Goal: Find specific page/section: Find specific page/section

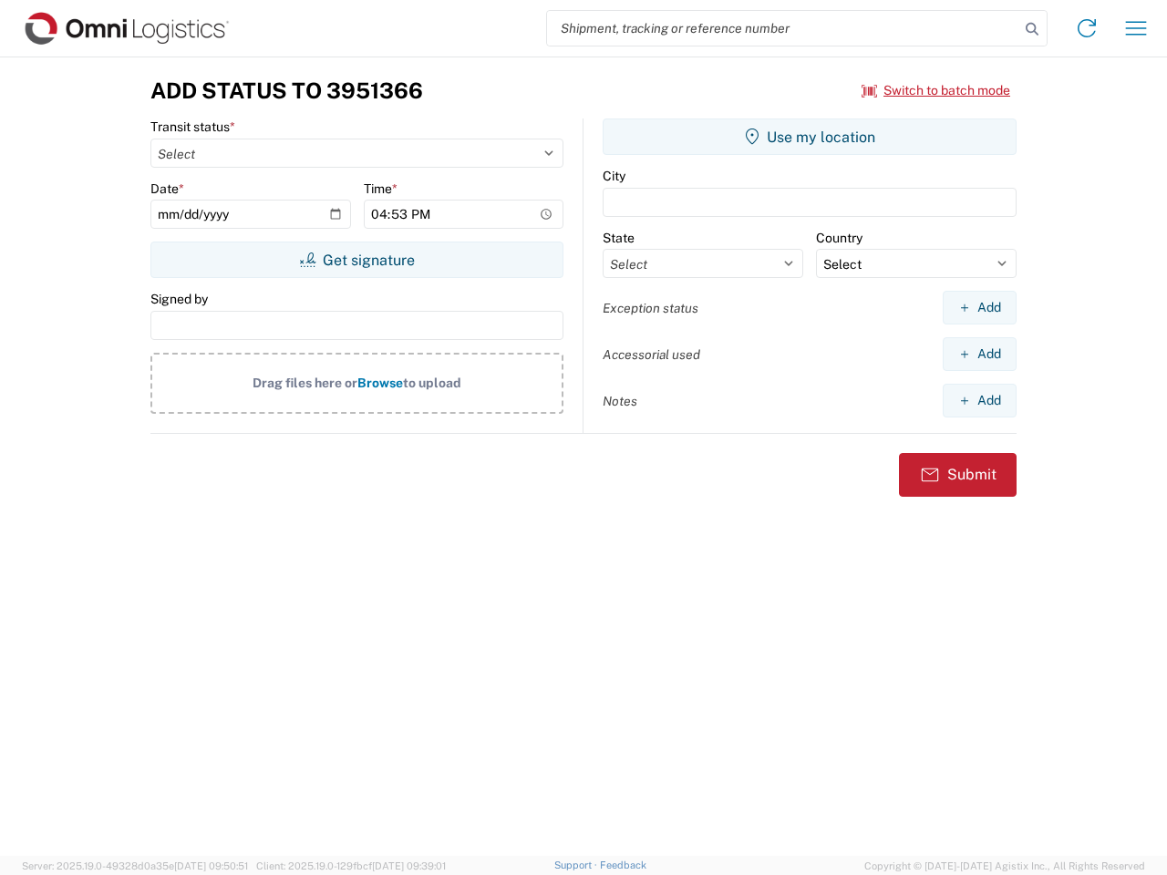
click at [783, 28] on input "search" at bounding box center [783, 28] width 472 height 35
click at [1032, 29] on icon at bounding box center [1032, 29] width 26 height 26
click at [1087, 28] on icon at bounding box center [1086, 28] width 29 height 29
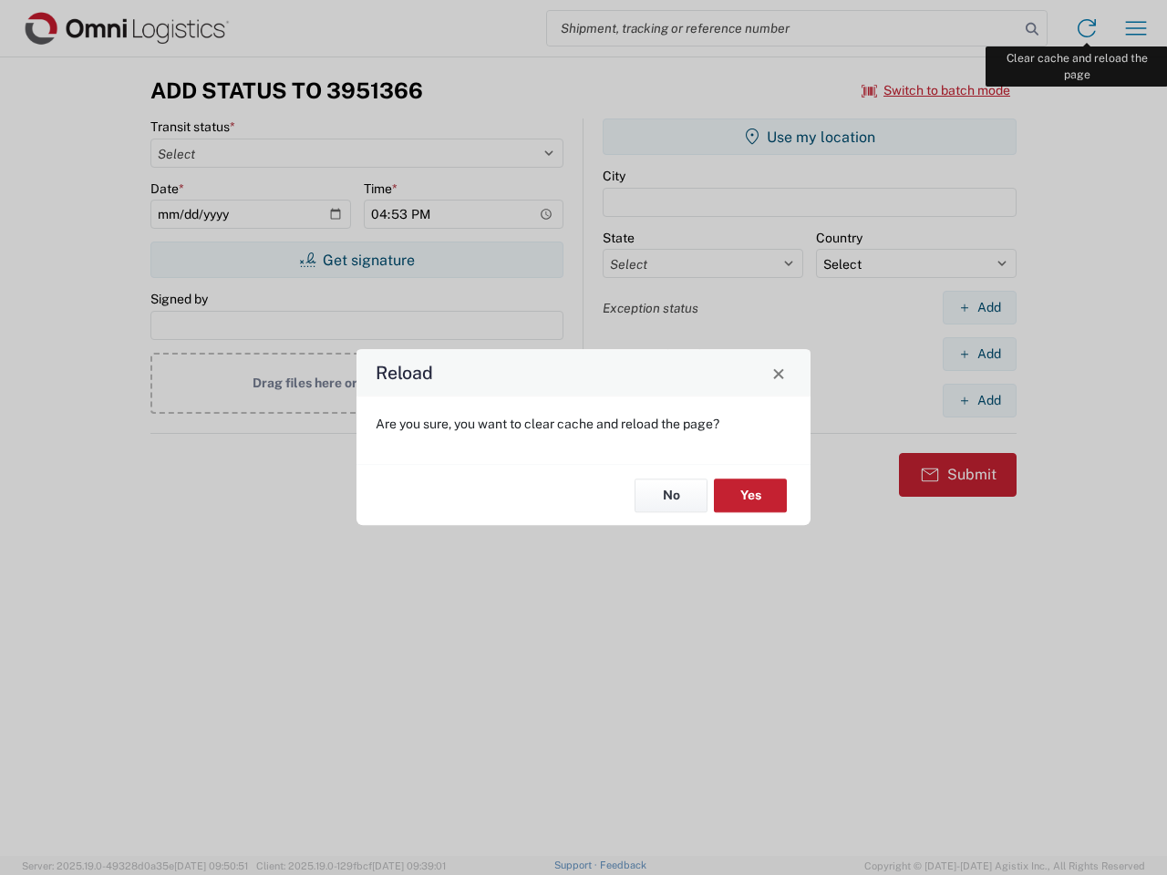
click at [1136, 28] on div "Reload Are you sure, you want to clear cache and reload the page? No Yes" at bounding box center [583, 437] width 1167 height 875
click at [936, 90] on div "Reload Are you sure, you want to clear cache and reload the page? No Yes" at bounding box center [583, 437] width 1167 height 875
click at [356, 260] on div "Reload Are you sure, you want to clear cache and reload the page? No Yes" at bounding box center [583, 437] width 1167 height 875
click at [810, 137] on div "Reload Are you sure, you want to clear cache and reload the page? No Yes" at bounding box center [583, 437] width 1167 height 875
click at [979, 307] on div "Reload Are you sure, you want to clear cache and reload the page? No Yes" at bounding box center [583, 437] width 1167 height 875
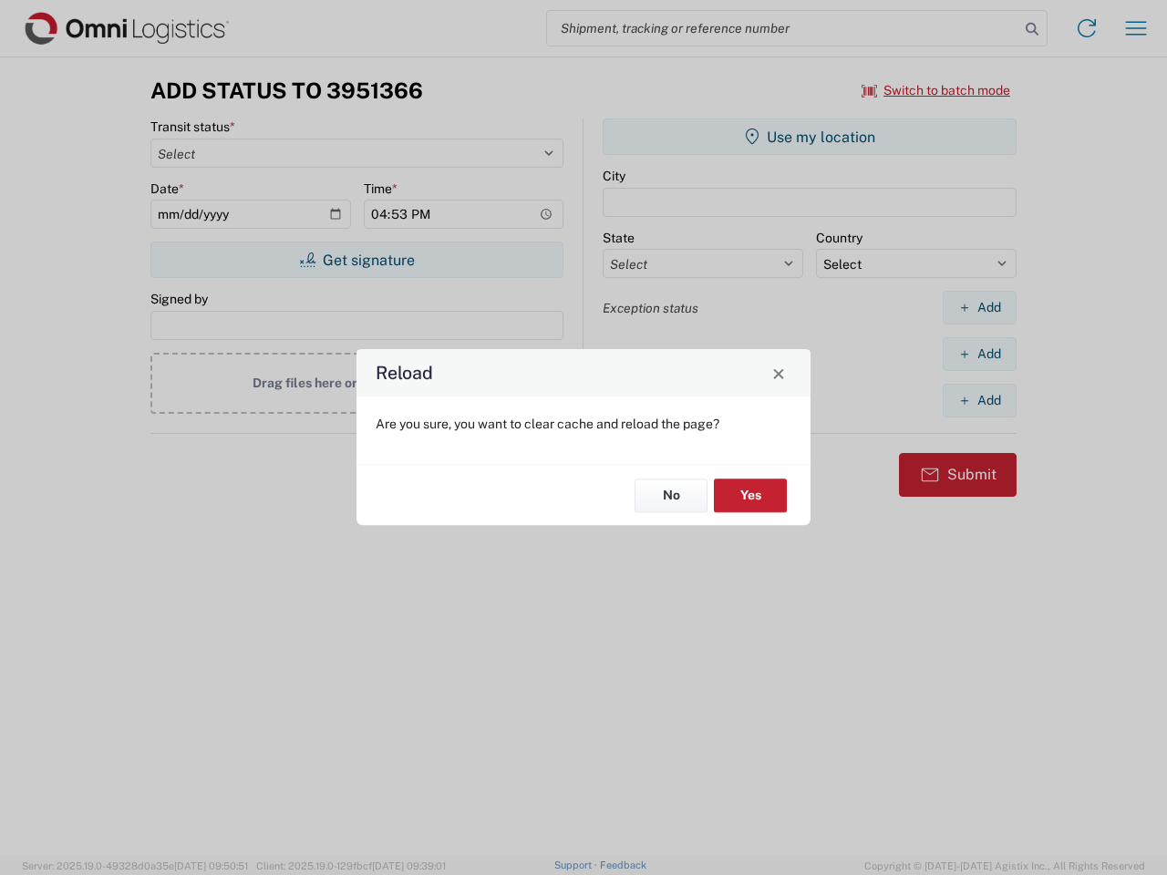
click at [979, 354] on div "Reload Are you sure, you want to clear cache and reload the page? No Yes" at bounding box center [583, 437] width 1167 height 875
click at [979, 400] on div "Reload Are you sure, you want to clear cache and reload the page? No Yes" at bounding box center [583, 437] width 1167 height 875
